Goal: Go to known website: Access a specific website the user already knows

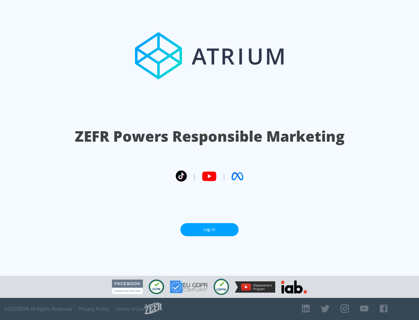
click at [210, 227] on link "Log In" at bounding box center [210, 229] width 58 height 13
